Goal: Transaction & Acquisition: Purchase product/service

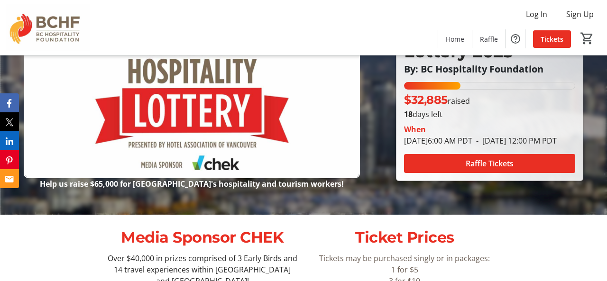
scroll to position [73, 0]
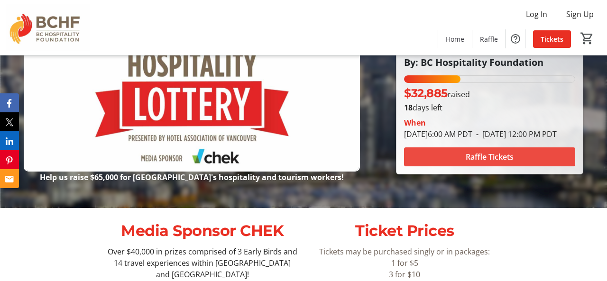
click at [461, 163] on span at bounding box center [489, 157] width 171 height 23
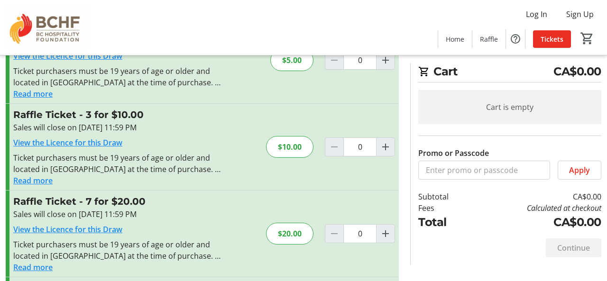
scroll to position [62, 0]
click at [384, 149] on mat-icon "Increment by one" at bounding box center [385, 146] width 11 height 11
type input "1"
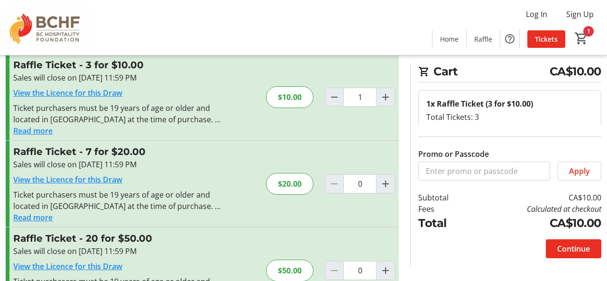
scroll to position [155, 0]
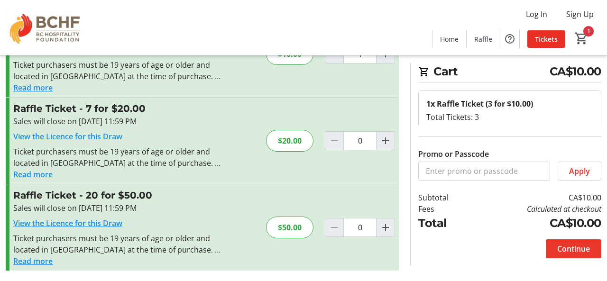
click at [569, 250] on span "Continue" at bounding box center [574, 248] width 33 height 11
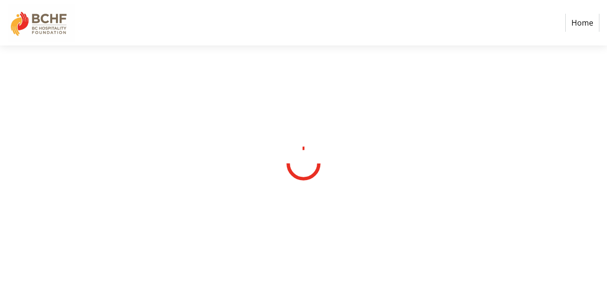
select select "CA"
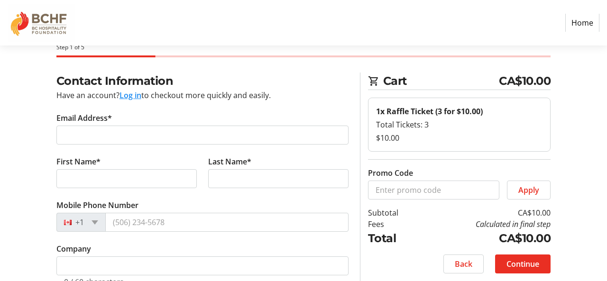
scroll to position [28, 0]
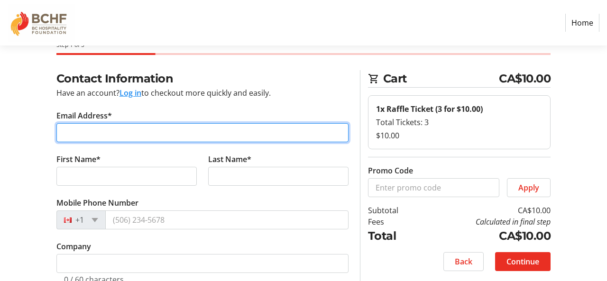
click at [169, 138] on input "Email Address*" at bounding box center [202, 132] width 292 height 19
type input "[EMAIL_ADDRESS][DOMAIN_NAME]"
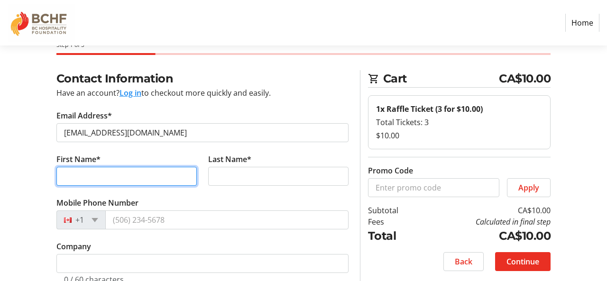
click at [101, 180] on input "First Name*" at bounding box center [126, 176] width 140 height 19
type input "[PERSON_NAME]"
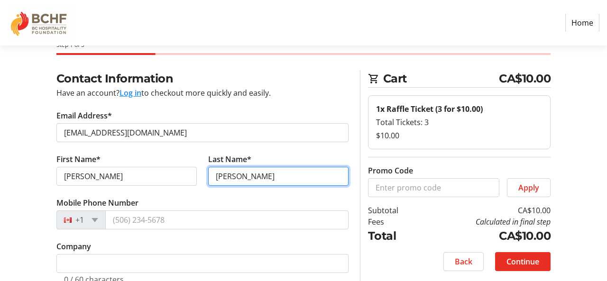
type input "[PERSON_NAME]"
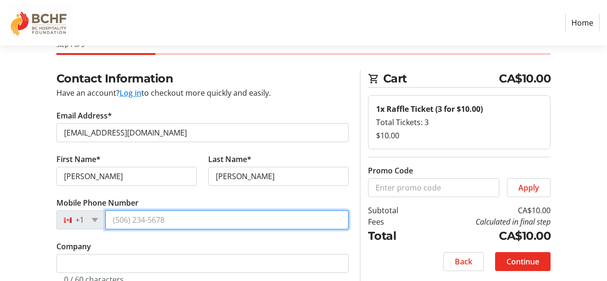
click at [144, 221] on input "Mobile Phone Number" at bounding box center [226, 220] width 243 height 19
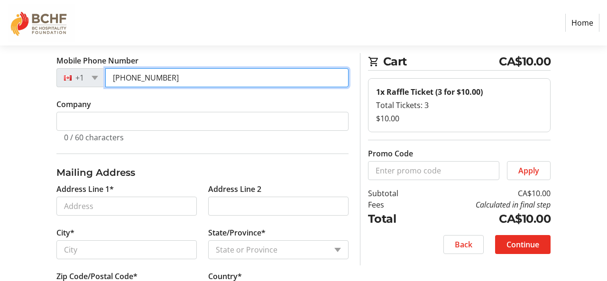
scroll to position [172, 0]
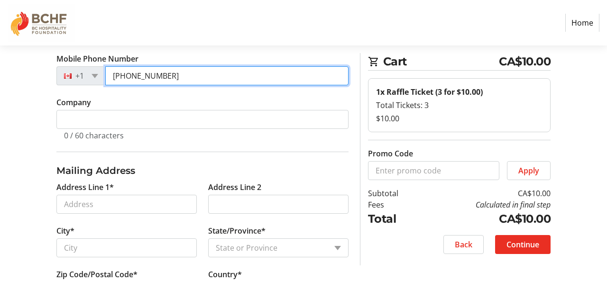
type input "[PHONE_NUMBER]"
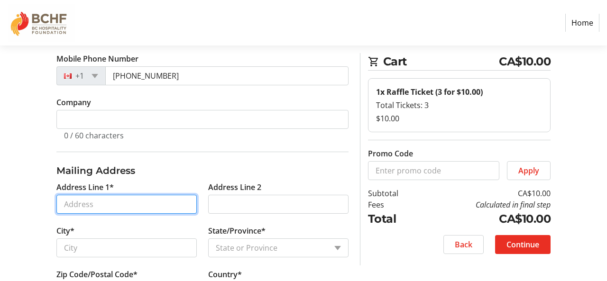
click at [103, 203] on input "Address Line 1*" at bounding box center [126, 204] width 140 height 19
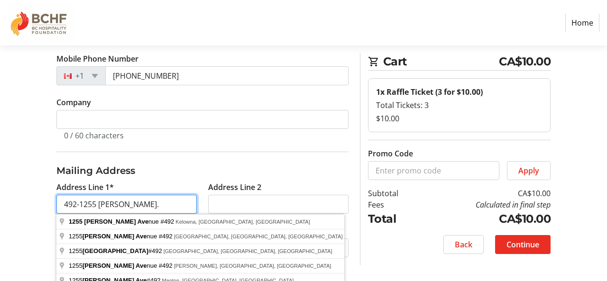
type input "492-1255 [PERSON_NAME]."
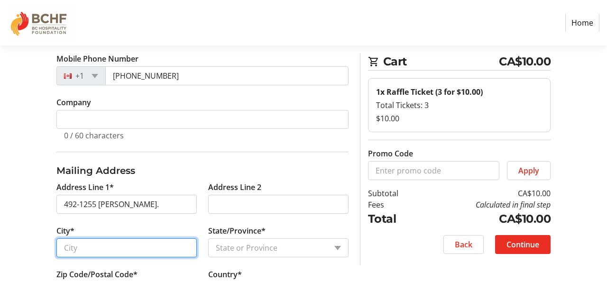
click at [76, 255] on input "City*" at bounding box center [126, 248] width 140 height 19
type input "Kelowna"
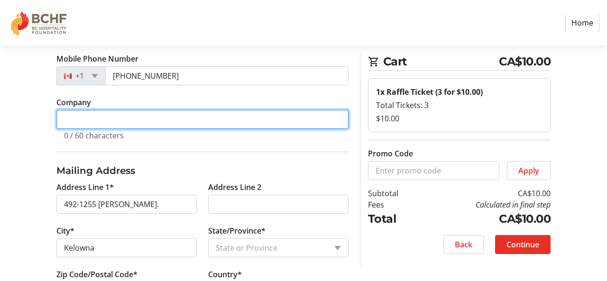
type input "Royal LePage Kelowna"
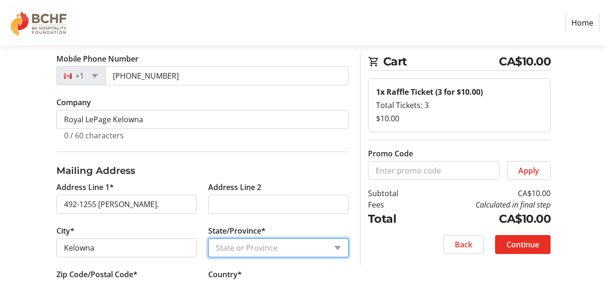
select select "BC"
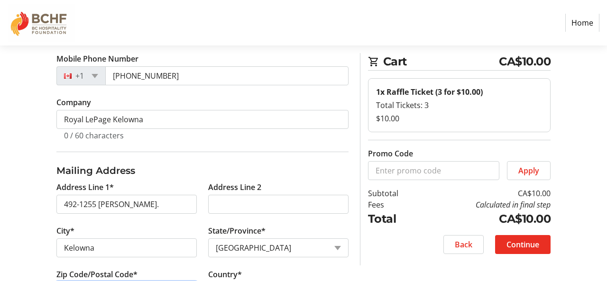
type input "V1W3L7"
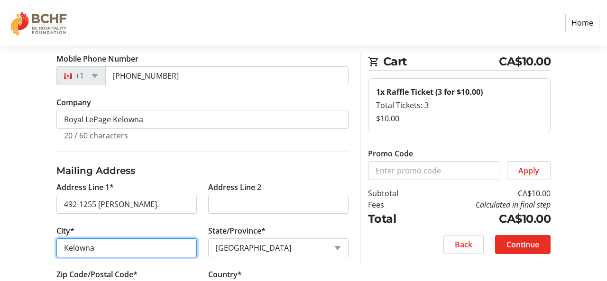
type input "Kelowna"
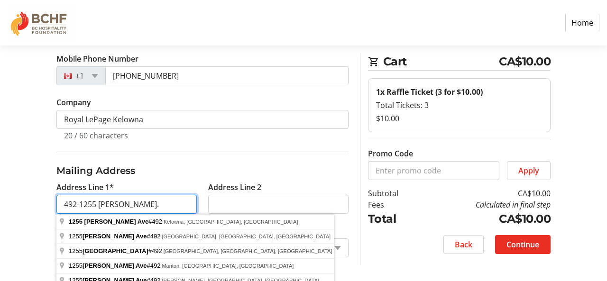
click at [138, 204] on input "492-1255 [PERSON_NAME]." at bounding box center [126, 204] width 140 height 19
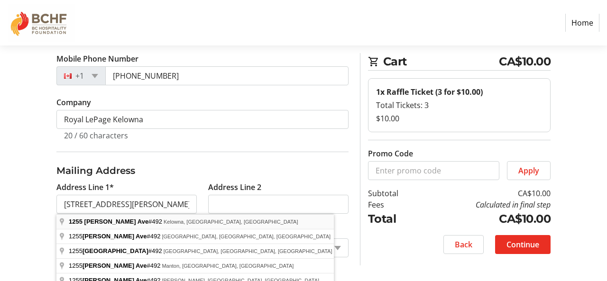
type input "[GEOGRAPHIC_DATA][PERSON_NAME]"
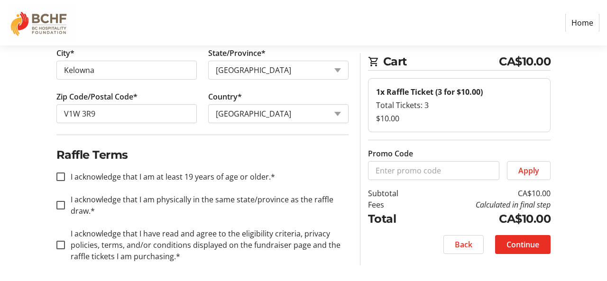
scroll to position [354, 0]
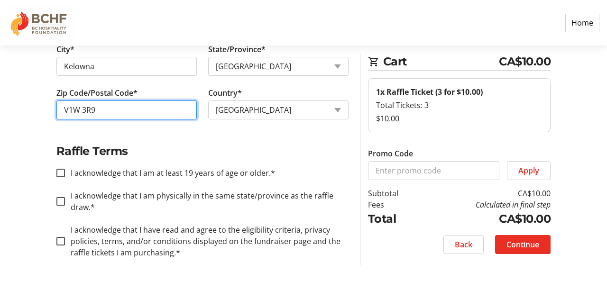
click at [109, 113] on input "V1W 3R9" at bounding box center [126, 110] width 140 height 19
type input "V1W 3S3"
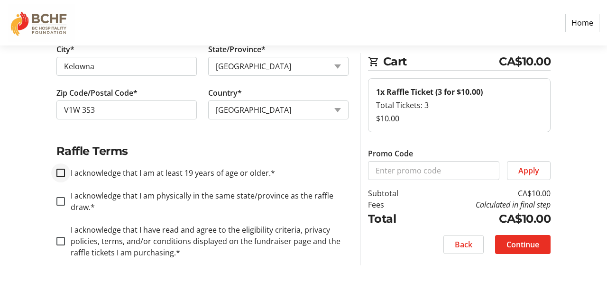
click at [52, 180] on div at bounding box center [60, 173] width 23 height 23
checkbox input "true"
click at [58, 205] on input "I acknowledge that I am physically in the same state/province as the raffle dra…" at bounding box center [60, 201] width 9 height 9
checkbox input "true"
click at [61, 241] on input "I acknowledge that I have read and agree to the eligibility criteria, privacy p…" at bounding box center [60, 241] width 9 height 9
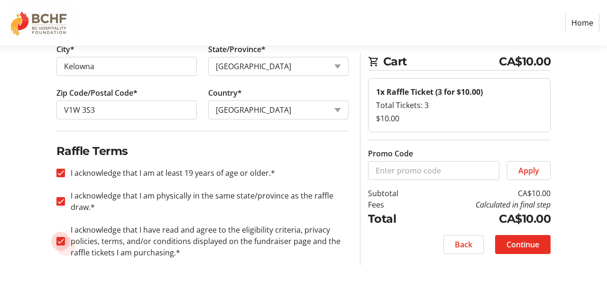
checkbox input "true"
click at [513, 247] on span "Continue" at bounding box center [523, 244] width 33 height 11
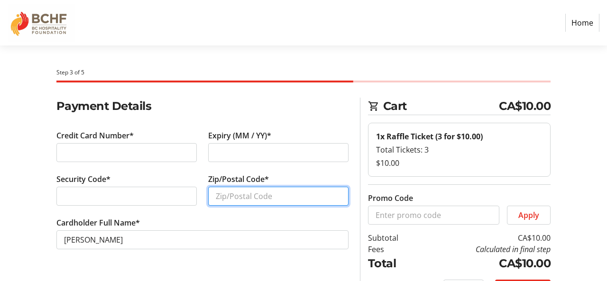
click at [242, 198] on input "Zip/Postal Code*" at bounding box center [278, 196] width 140 height 19
type input "V1W 3S3"
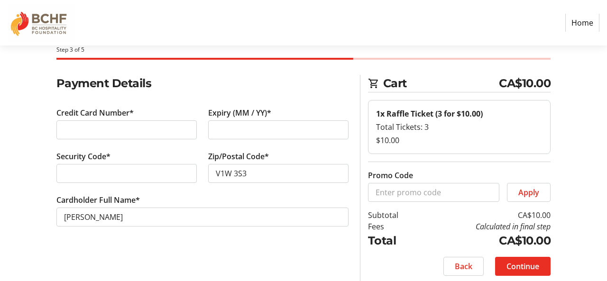
scroll to position [29, 0]
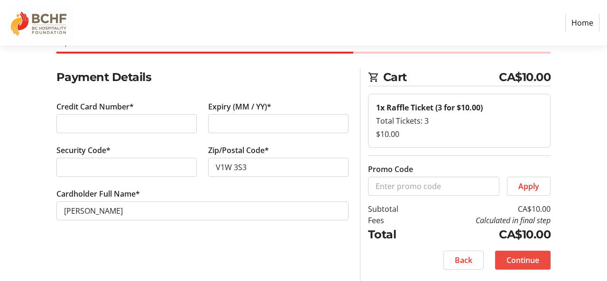
click at [533, 260] on span "Continue" at bounding box center [523, 260] width 33 height 11
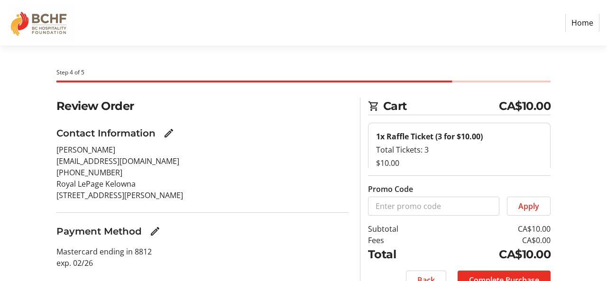
scroll to position [45, 0]
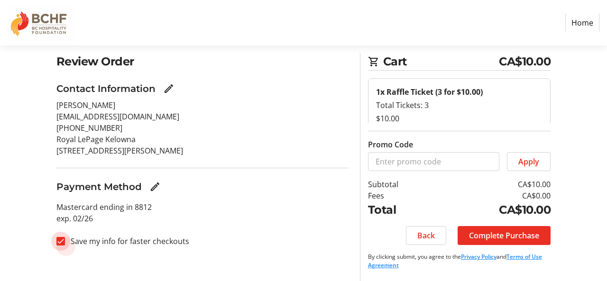
click at [58, 241] on input "Save my info for faster checkouts" at bounding box center [60, 241] width 9 height 9
checkbox input "false"
click at [486, 237] on span "Complete Purchase" at bounding box center [504, 235] width 70 height 11
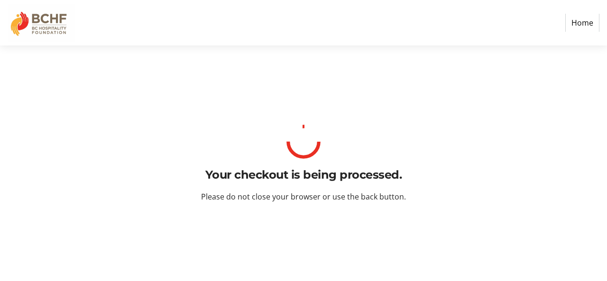
scroll to position [0, 0]
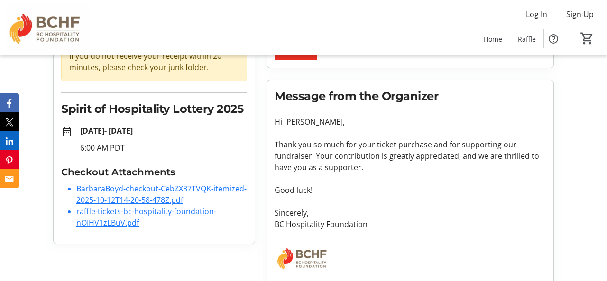
scroll to position [117, 0]
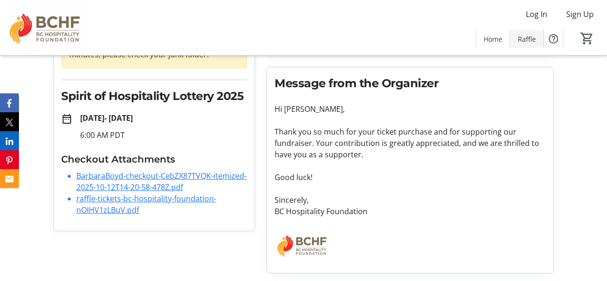
click at [533, 42] on span "Raffle" at bounding box center [527, 39] width 18 height 10
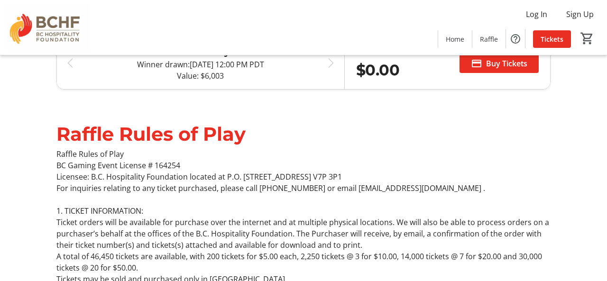
scroll to position [273, 0]
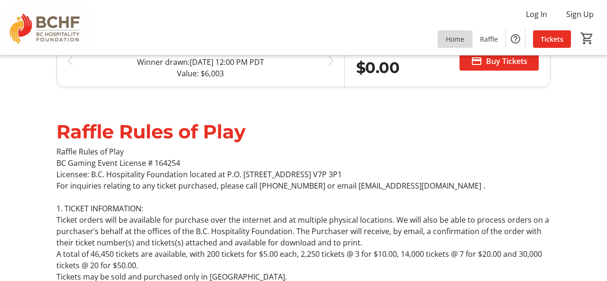
click at [455, 38] on span "Home" at bounding box center [455, 39] width 19 height 10
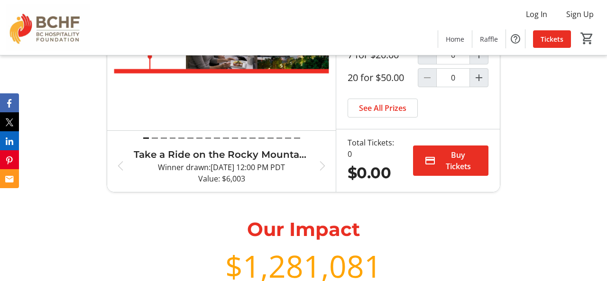
scroll to position [4664, 0]
